Goal: Transaction & Acquisition: Purchase product/service

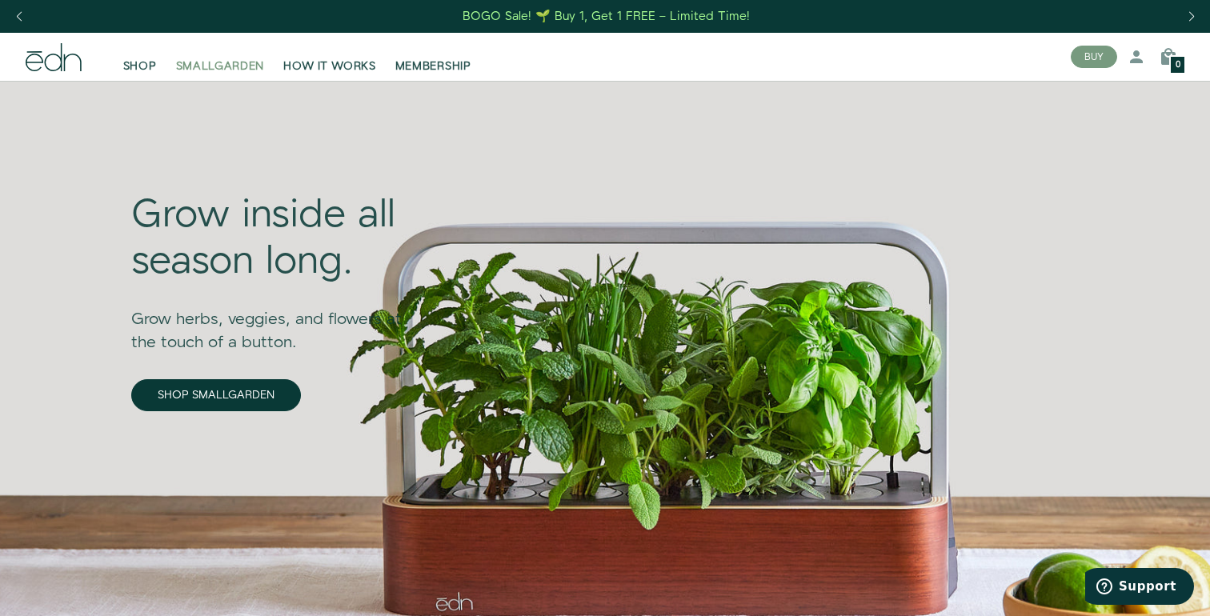
click at [222, 69] on span "SMALLGARDEN" at bounding box center [220, 66] width 89 height 16
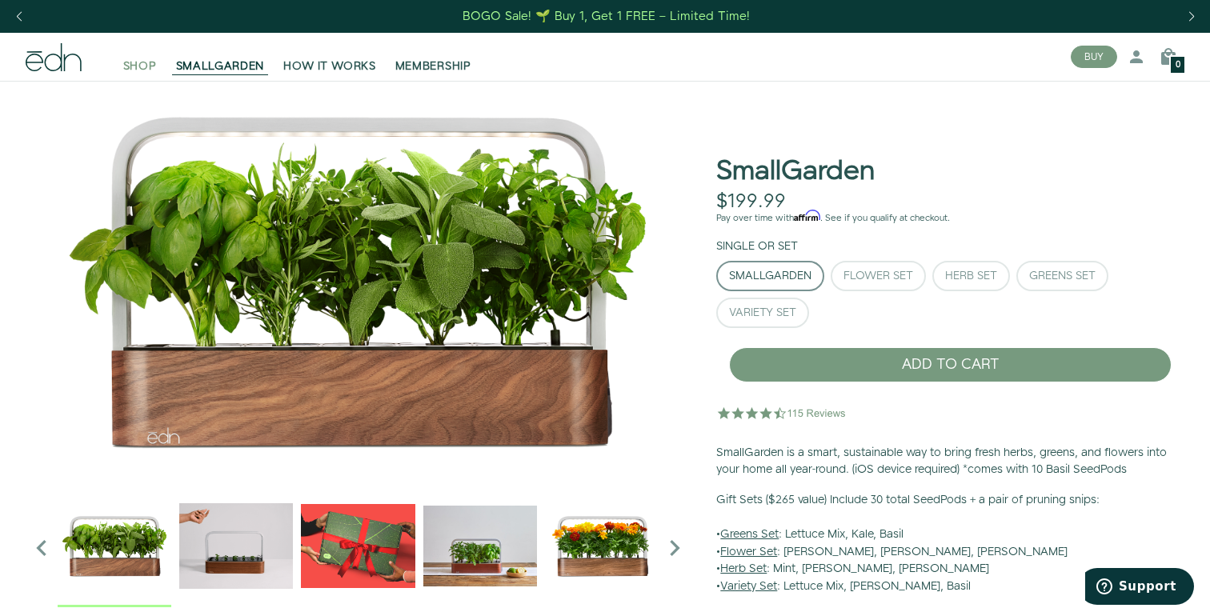
click at [140, 73] on span "SHOP" at bounding box center [140, 66] width 34 height 16
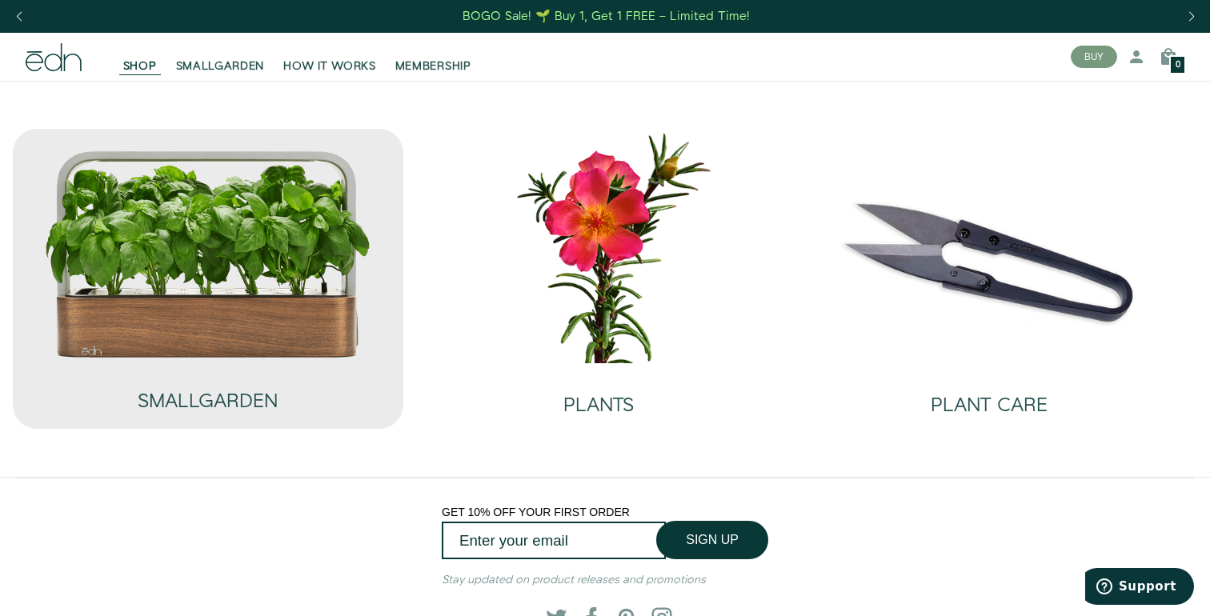
click at [171, 230] on img at bounding box center [208, 254] width 328 height 210
